Goal: Navigation & Orientation: Find specific page/section

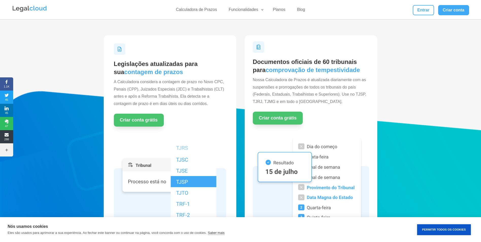
scroll to position [178, 0]
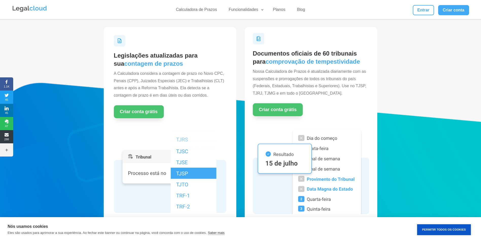
click at [185, 173] on img at bounding box center [170, 169] width 113 height 87
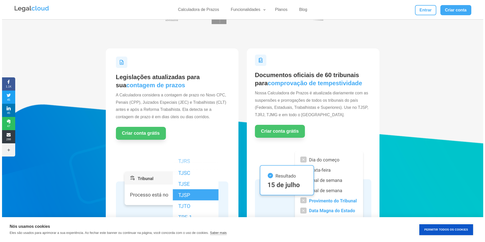
scroll to position [127, 0]
